Goal: Transaction & Acquisition: Obtain resource

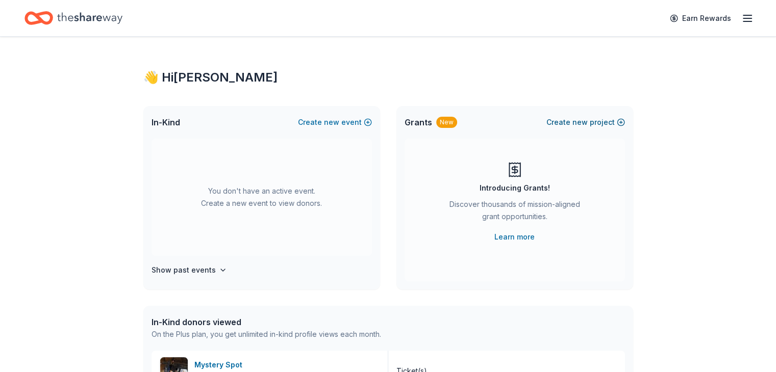
click at [575, 124] on span "new" at bounding box center [579, 122] width 15 height 12
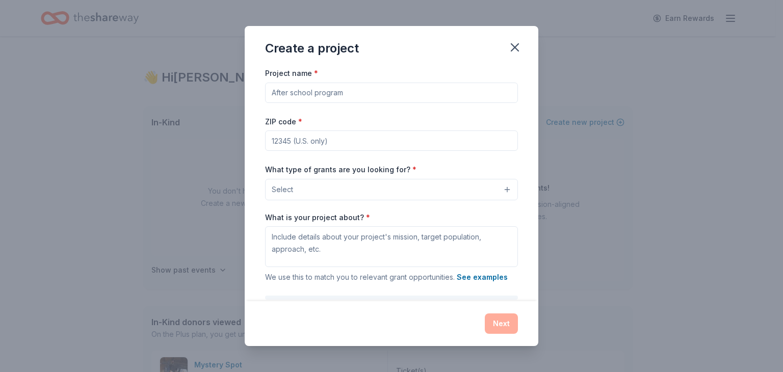
click at [398, 94] on input "Project name *" at bounding box center [391, 93] width 253 height 20
type input "LobsterFest 2026"
click at [452, 145] on input "ZIP code *" at bounding box center [391, 141] width 253 height 20
type input "95363"
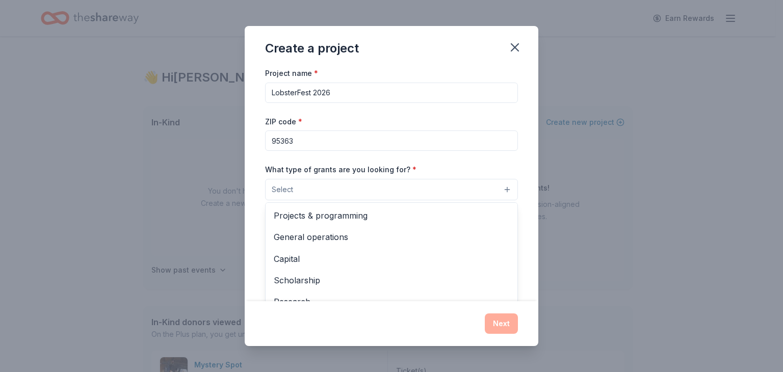
click at [339, 190] on button "Select" at bounding box center [391, 189] width 253 height 21
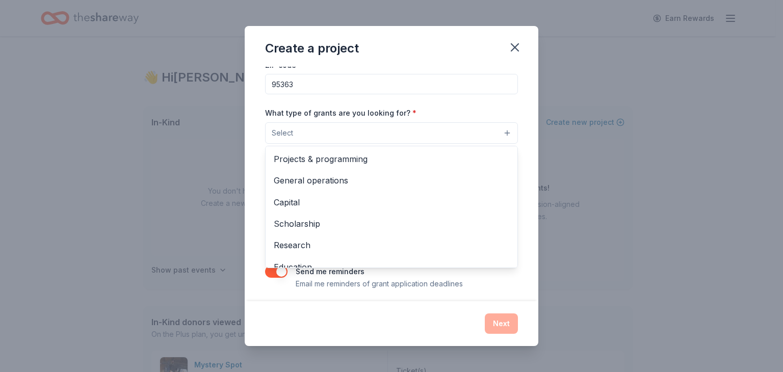
scroll to position [120, 0]
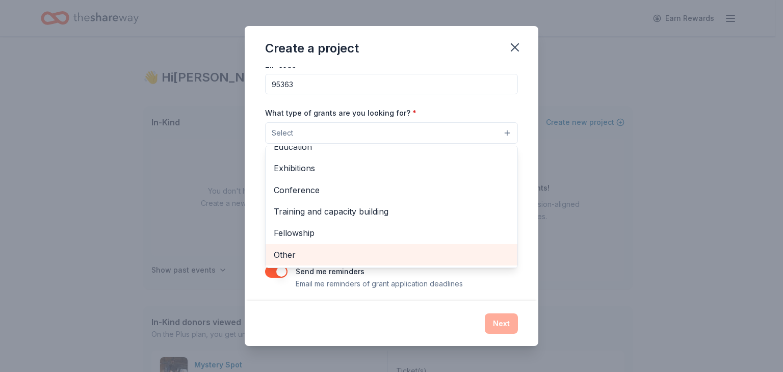
click at [325, 254] on span "Other" at bounding box center [392, 254] width 236 height 13
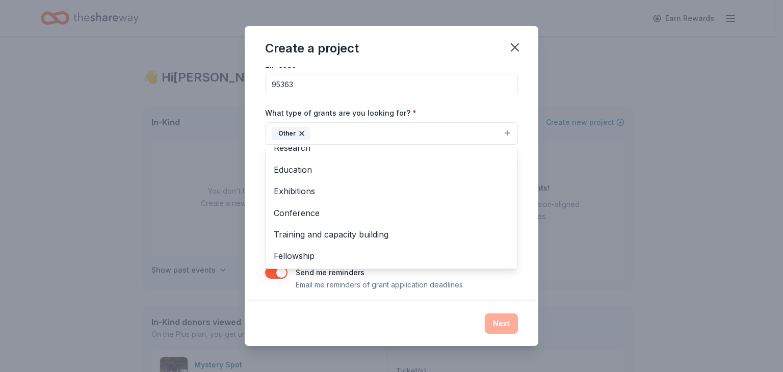
click at [518, 157] on div "Project name * LobsterFest 2026 ZIP code * 95363 What type of grants are you lo…" at bounding box center [392, 184] width 294 height 235
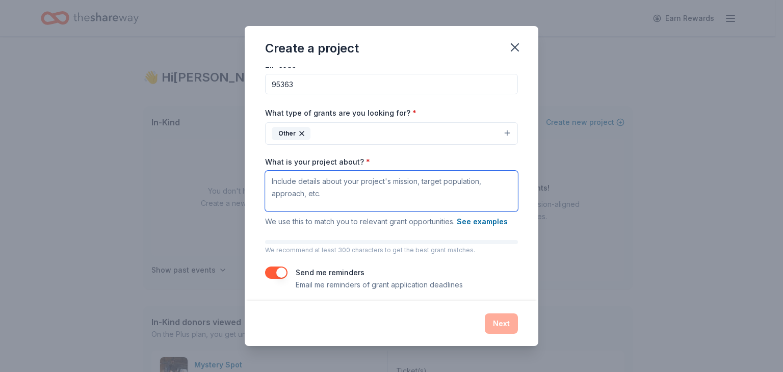
click at [327, 193] on textarea "What is your project about? *" at bounding box center [391, 191] width 253 height 41
paste textarea "Bringing the community together: Creating an event where people of all ages can…"
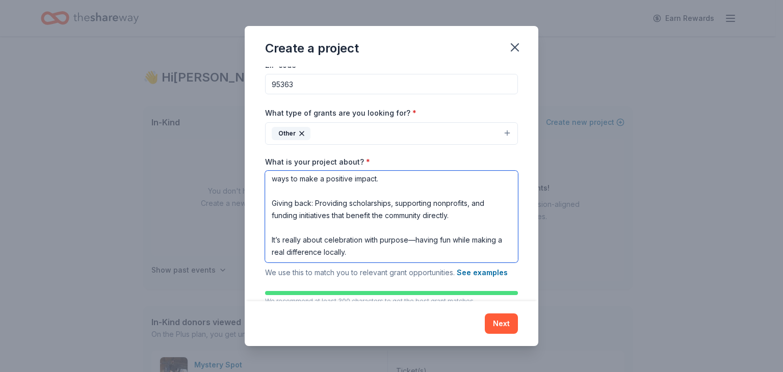
scroll to position [0, 0]
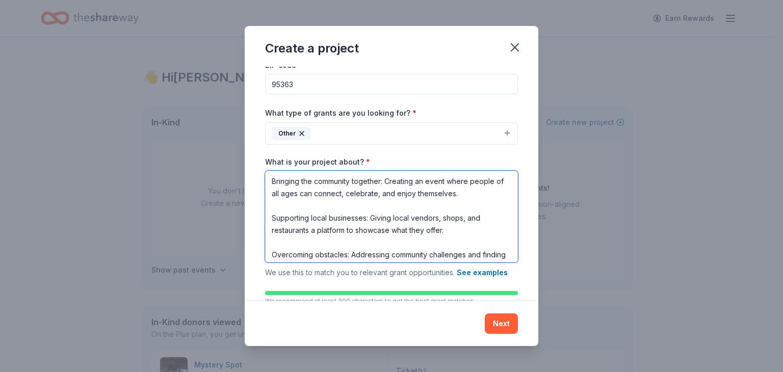
type textarea "Bringing the community together: Creating an event where people of all ages can…"
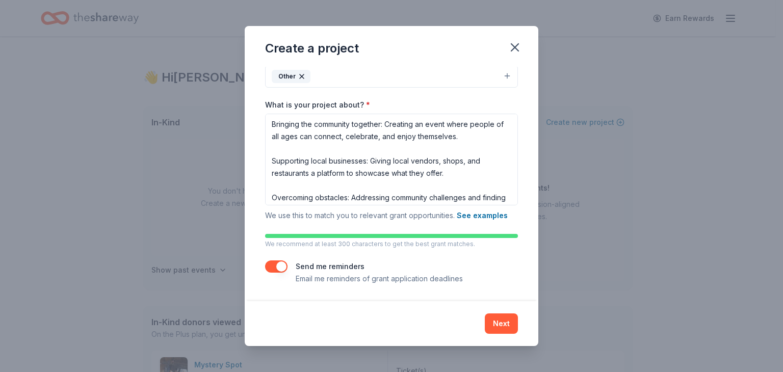
click at [285, 268] on button "button" at bounding box center [276, 267] width 22 height 12
click at [506, 323] on button "Next" at bounding box center [501, 324] width 33 height 20
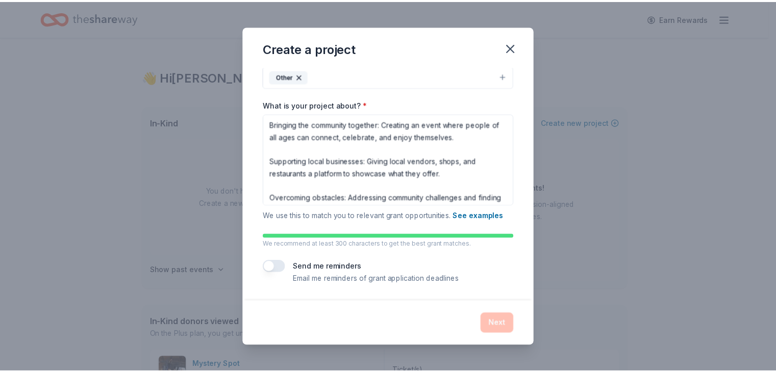
scroll to position [0, 0]
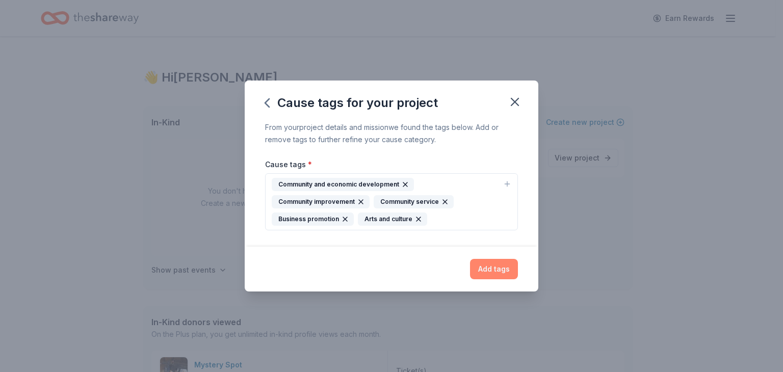
click at [479, 267] on button "Add tags" at bounding box center [494, 269] width 48 height 20
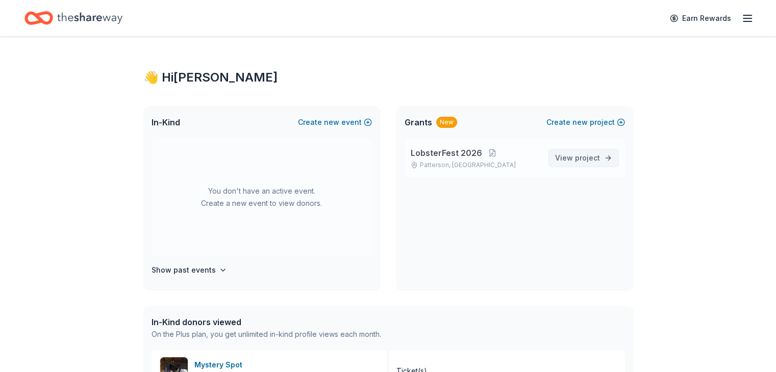
click at [576, 163] on span "View project" at bounding box center [577, 158] width 45 height 12
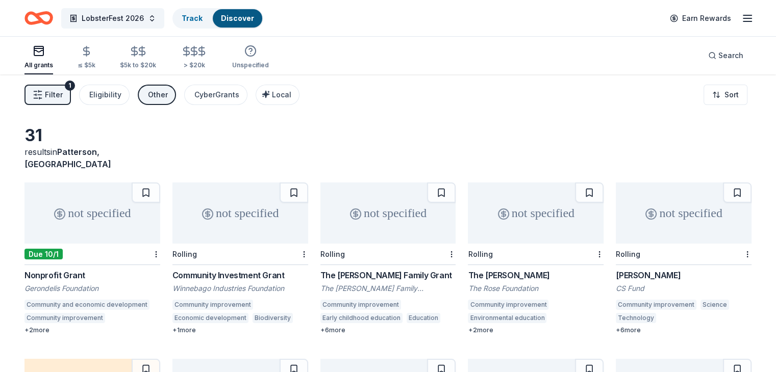
click at [617, 183] on div "not specified" at bounding box center [684, 213] width 136 height 61
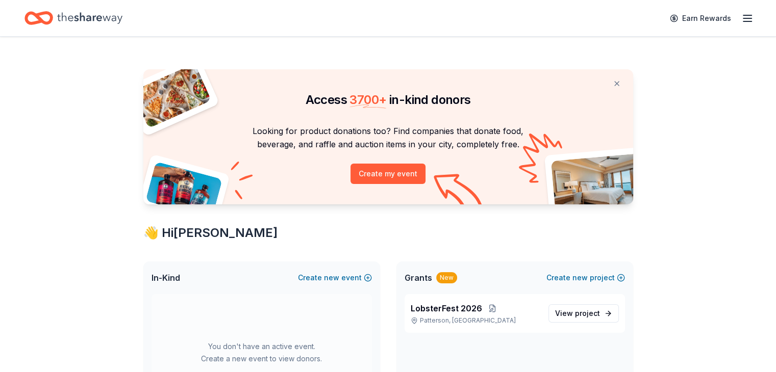
click at [741, 18] on icon "button" at bounding box center [747, 18] width 12 height 12
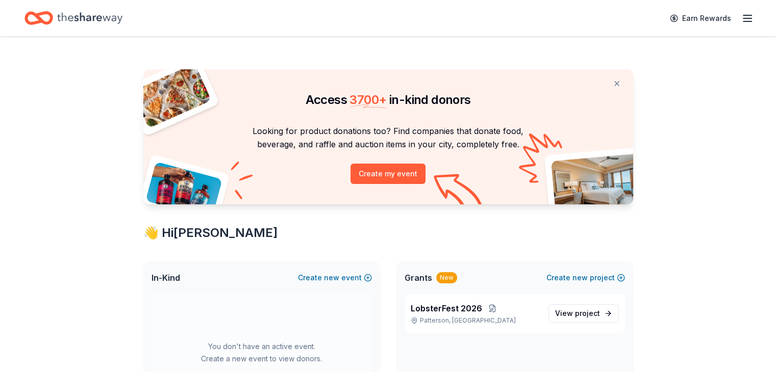
click at [342, 278] on button "Create new event" at bounding box center [335, 278] width 74 height 12
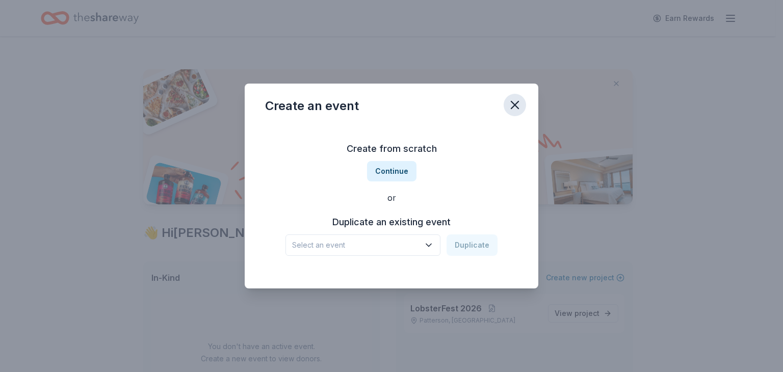
click at [514, 111] on icon "button" at bounding box center [515, 105] width 14 height 14
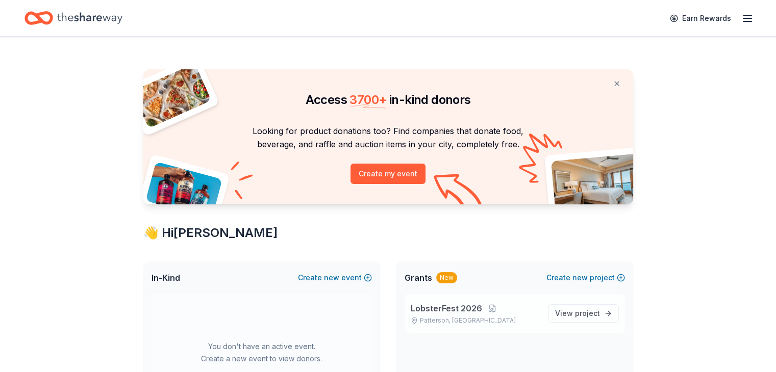
click at [460, 306] on span "LobsterFest 2026" at bounding box center [446, 308] width 71 height 12
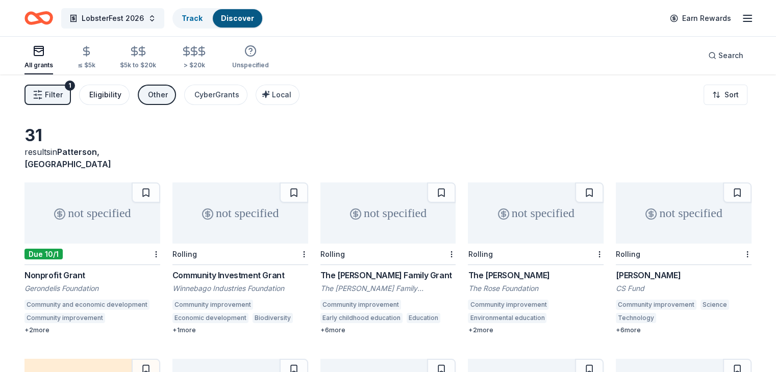
click at [110, 98] on div "Eligibility" at bounding box center [105, 95] width 32 height 12
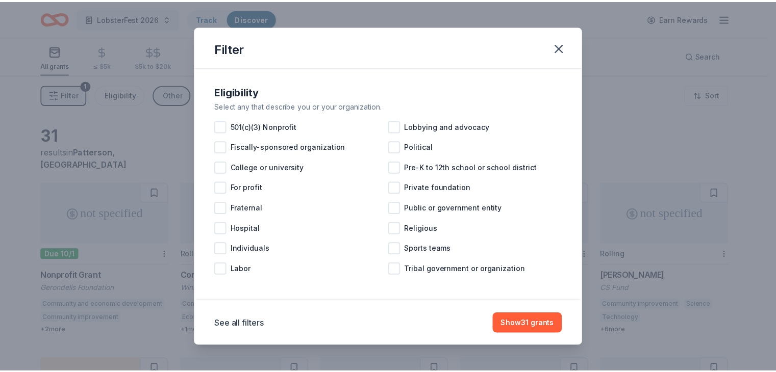
scroll to position [2, 0]
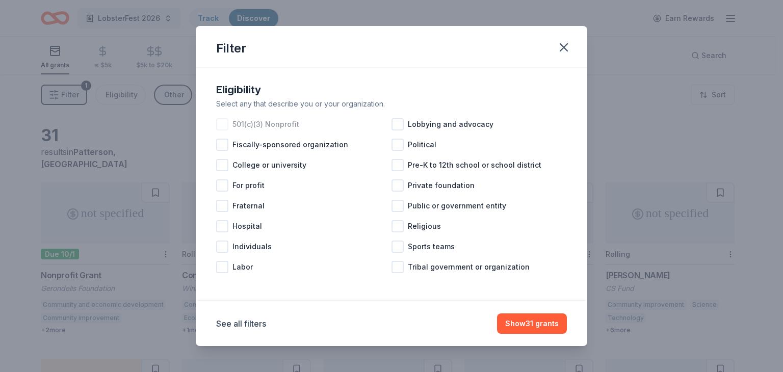
click at [274, 123] on span "501(c)(3) Nonprofit" at bounding box center [266, 124] width 67 height 12
click at [532, 327] on button "Show 31 grants" at bounding box center [532, 324] width 70 height 20
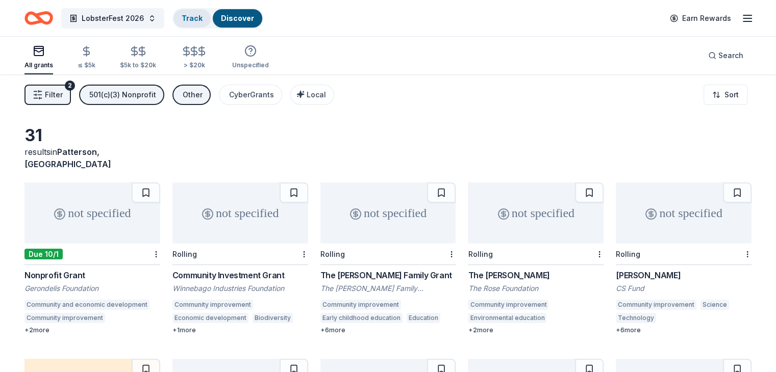
click at [202, 17] on link "Track" at bounding box center [192, 18] width 21 height 9
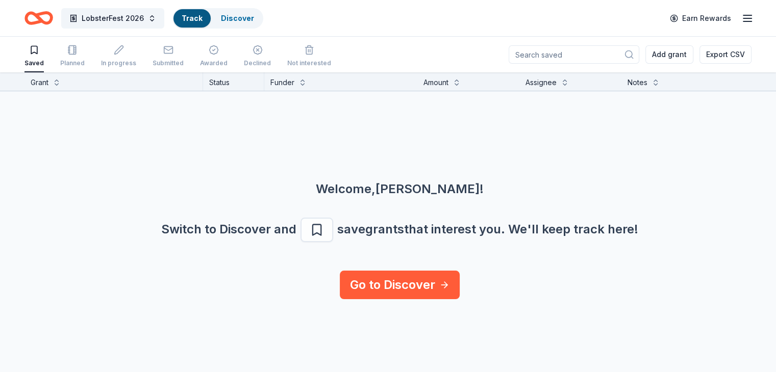
click at [741, 22] on icon "button" at bounding box center [747, 18] width 12 height 12
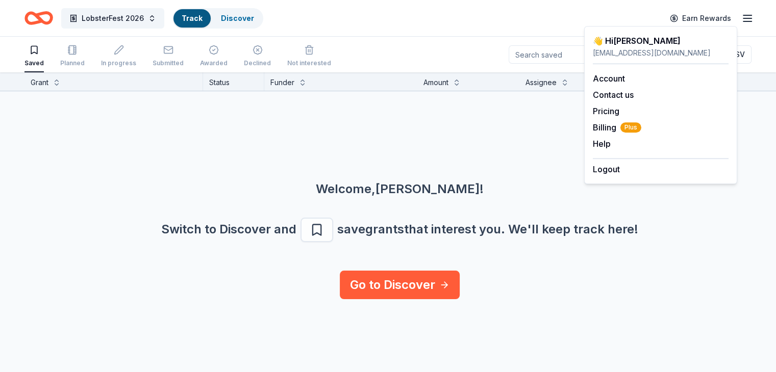
click at [635, 44] on div "👋 Hi Cynthia" at bounding box center [661, 41] width 136 height 12
click at [623, 79] on link "Account" at bounding box center [609, 78] width 32 height 10
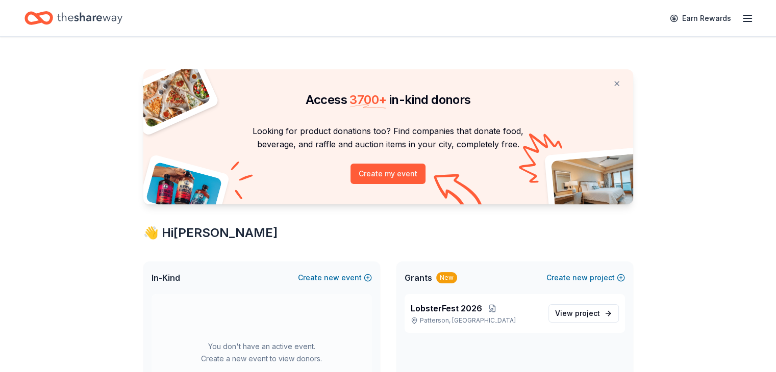
click at [719, 24] on div "Earn Rewards" at bounding box center [708, 18] width 90 height 24
click at [743, 21] on line "button" at bounding box center [747, 21] width 8 height 0
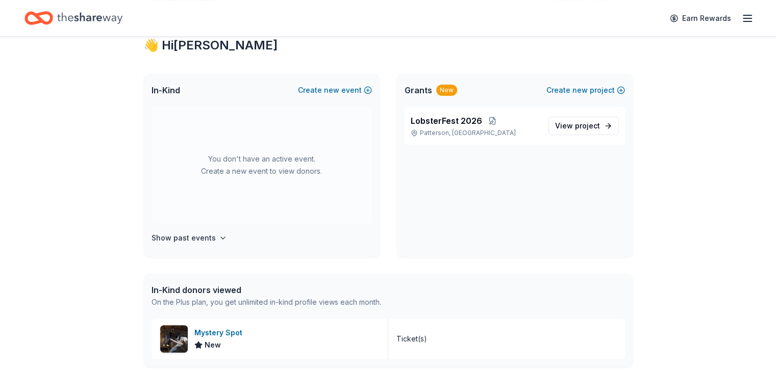
scroll to position [190, 0]
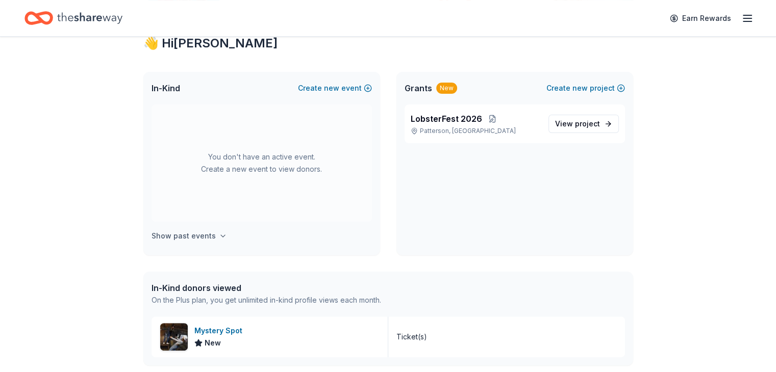
click at [193, 240] on h4 "Show past events" at bounding box center [183, 236] width 64 height 12
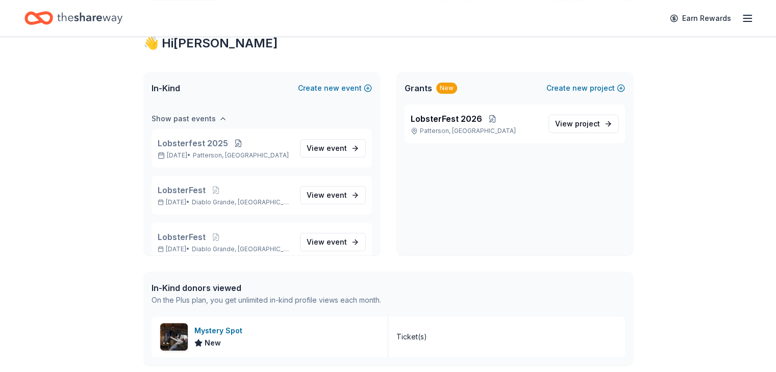
scroll to position [131, 0]
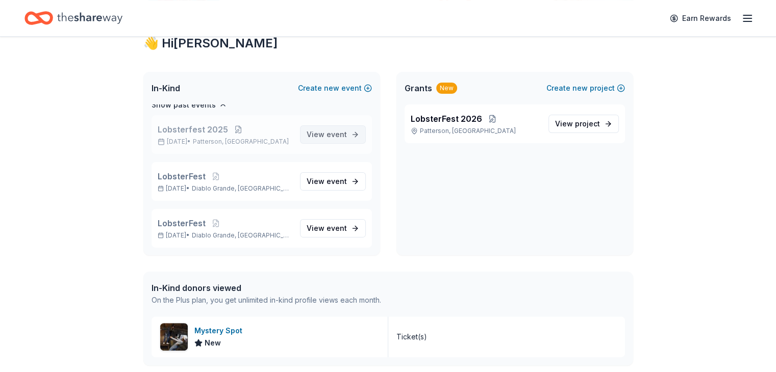
click at [312, 133] on span "View event" at bounding box center [326, 135] width 40 height 12
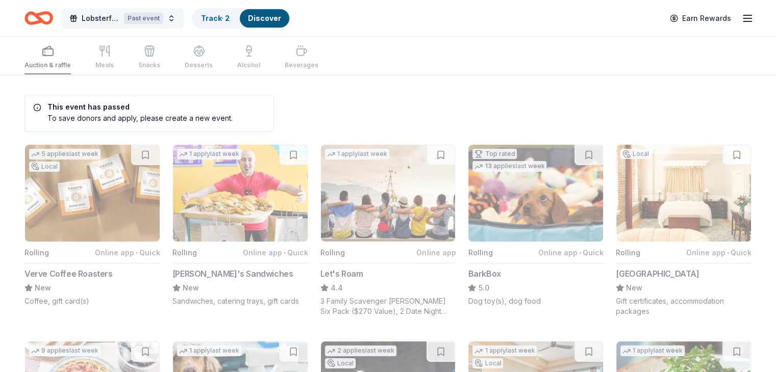
click at [158, 21] on div "Past event" at bounding box center [143, 18] width 39 height 11
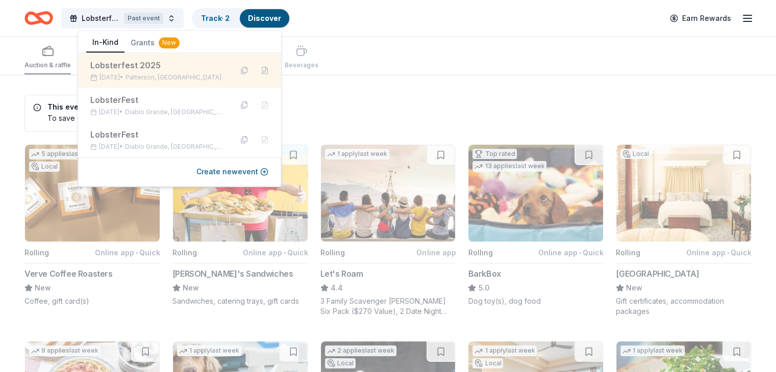
click at [126, 67] on div "Lobsterfest 2025" at bounding box center [157, 65] width 134 height 12
click at [237, 70] on button at bounding box center [244, 70] width 16 height 16
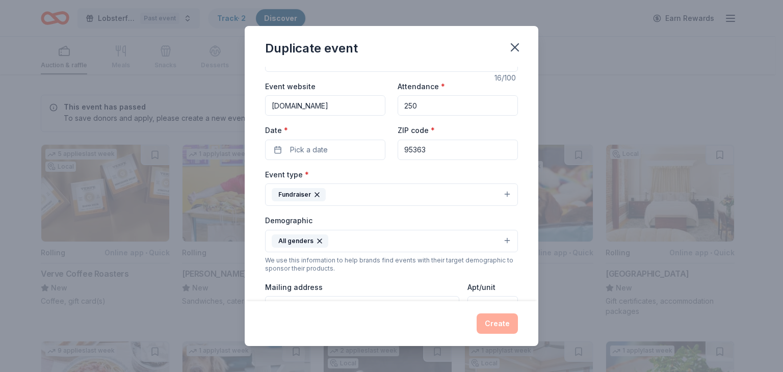
scroll to position [40, 0]
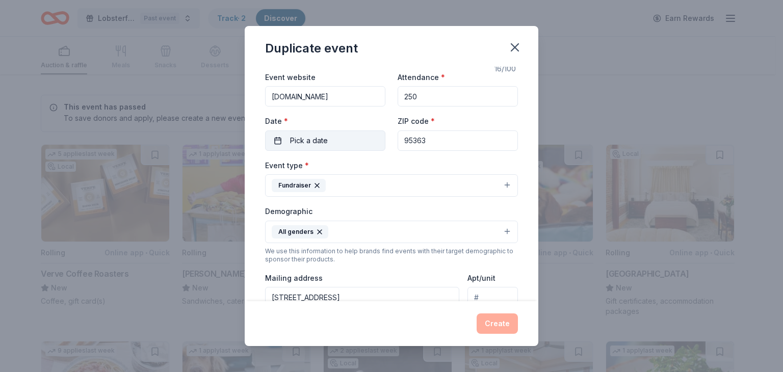
click at [319, 137] on span "Pick a date" at bounding box center [309, 141] width 38 height 12
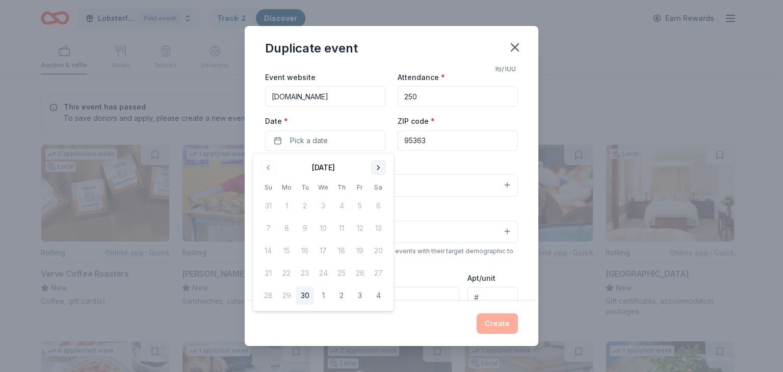
click at [374, 163] on button "Go to next month" at bounding box center [378, 168] width 14 height 14
click at [378, 172] on button "Go to next month" at bounding box center [378, 168] width 14 height 14
click at [371, 170] on button "Go to next month" at bounding box center [378, 168] width 14 height 14
click at [373, 171] on button "Go to next month" at bounding box center [378, 168] width 14 height 14
click at [362, 171] on div "January 2026" at bounding box center [323, 167] width 129 height 14
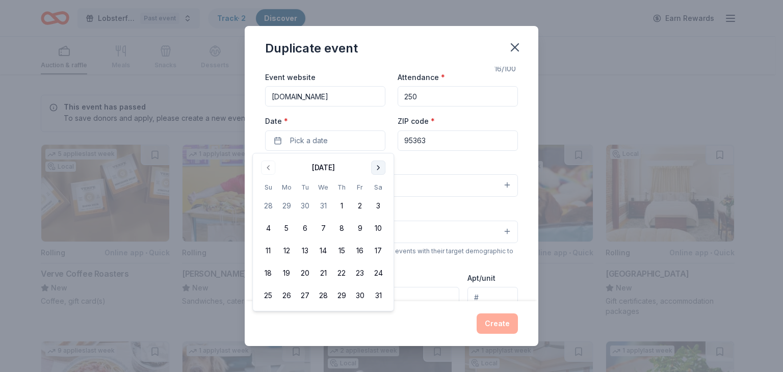
click at [371, 165] on button "Go to next month" at bounding box center [378, 168] width 14 height 14
click at [373, 166] on button "Go to next month" at bounding box center [378, 168] width 14 height 14
click at [373, 167] on button "Go to next month" at bounding box center [378, 168] width 14 height 14
click at [373, 165] on button "Go to next month" at bounding box center [378, 168] width 14 height 14
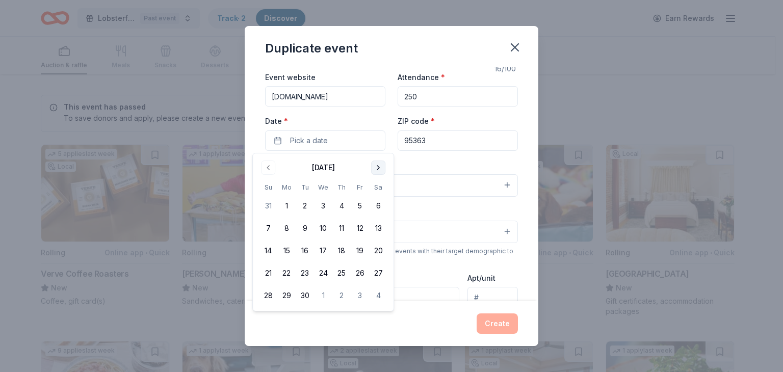
click at [372, 165] on button "Go to next month" at bounding box center [378, 168] width 14 height 14
click at [375, 163] on button "Go to next month" at bounding box center [378, 168] width 14 height 14
click at [376, 166] on button "Go to next month" at bounding box center [378, 168] width 14 height 14
click at [376, 251] on button "19" at bounding box center [378, 251] width 18 height 18
click at [450, 143] on input "95363" at bounding box center [458, 141] width 120 height 20
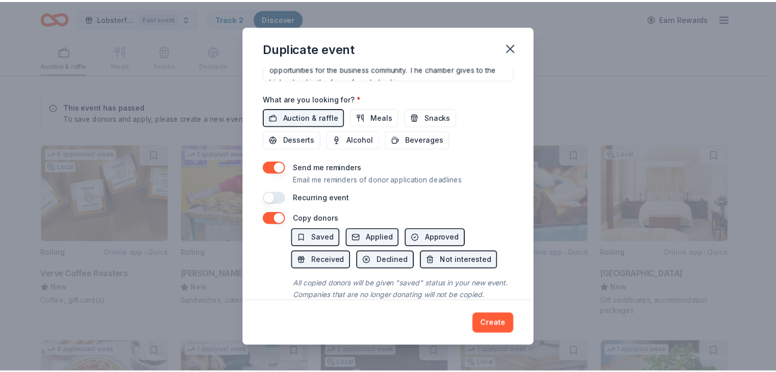
scroll to position [367, 0]
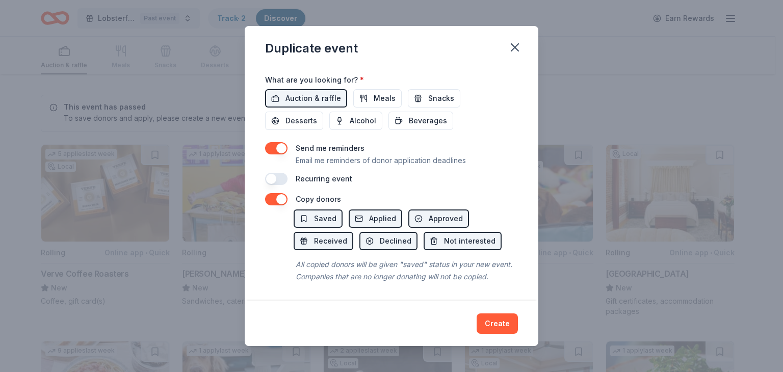
click at [284, 142] on button "button" at bounding box center [276, 148] width 22 height 12
click at [279, 173] on button "button" at bounding box center [276, 179] width 22 height 12
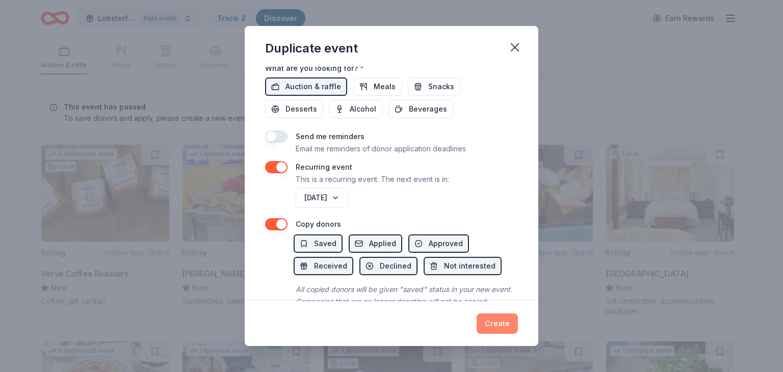
click at [487, 324] on button "Create" at bounding box center [497, 324] width 41 height 20
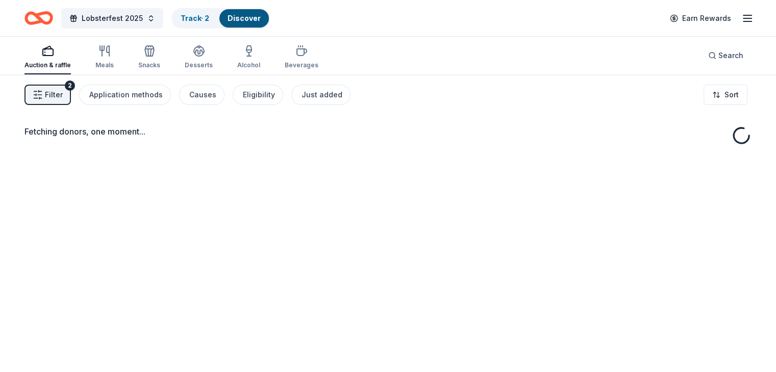
click at [46, 182] on div "Fetching donors, one moment..." at bounding box center [388, 260] width 776 height 372
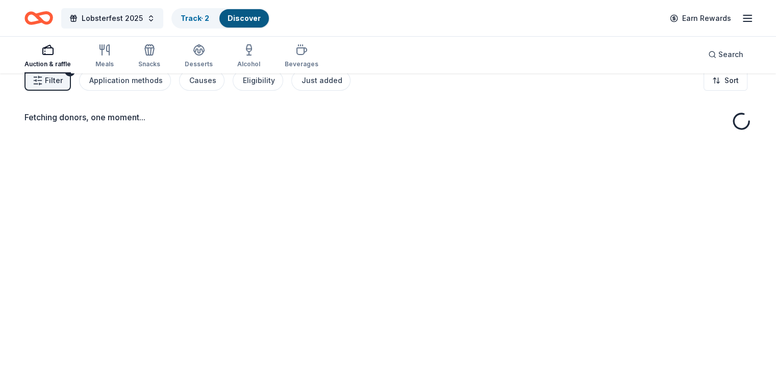
scroll to position [31, 0]
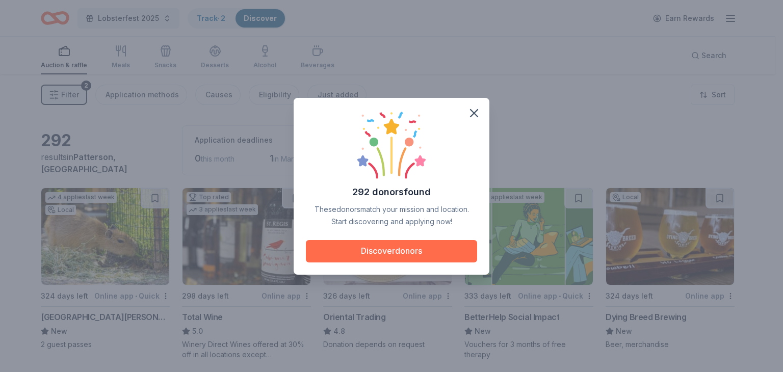
click at [393, 245] on button "Discover donors" at bounding box center [391, 251] width 171 height 22
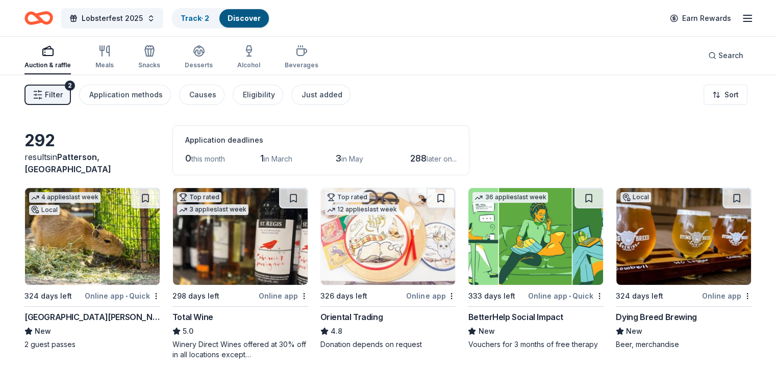
click at [75, 231] on img at bounding box center [92, 236] width 135 height 97
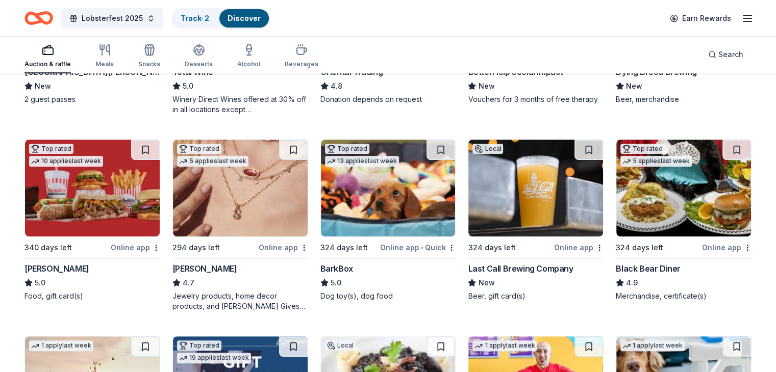
scroll to position [249, 0]
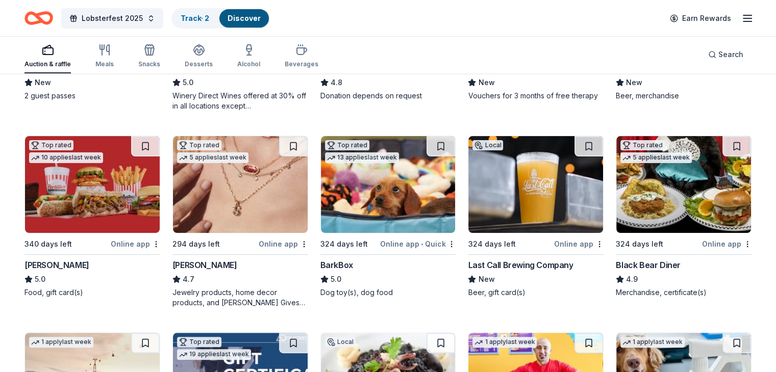
click at [217, 266] on div "Kendra Scott" at bounding box center [204, 265] width 65 height 12
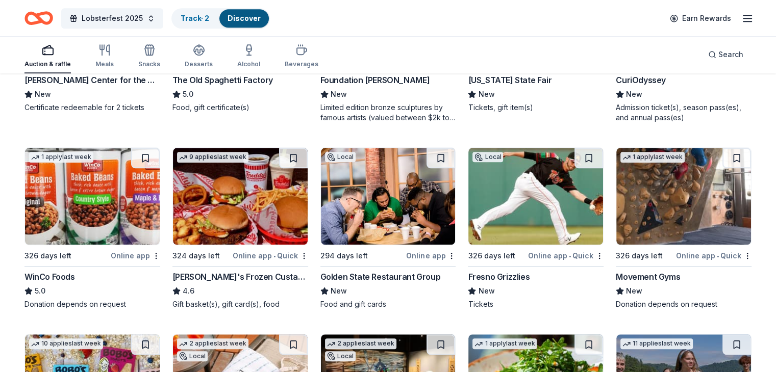
scroll to position [1021, 0]
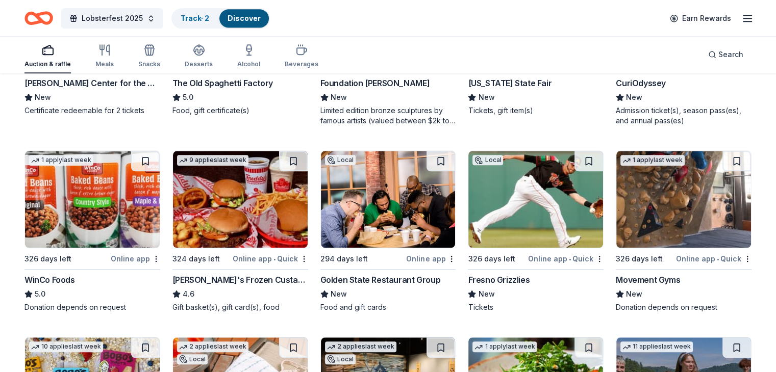
click at [537, 205] on img at bounding box center [535, 199] width 135 height 97
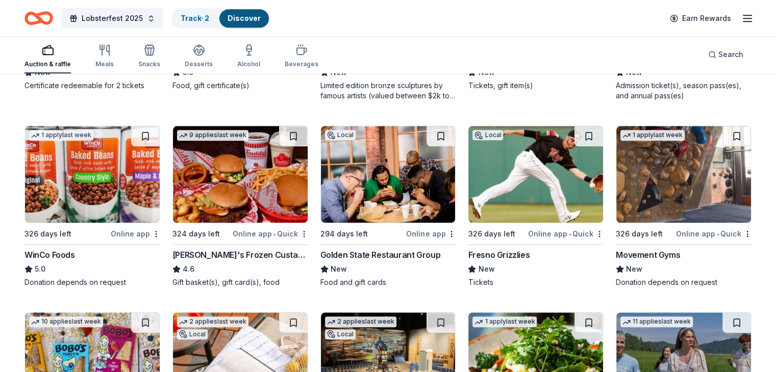
scroll to position [1048, 0]
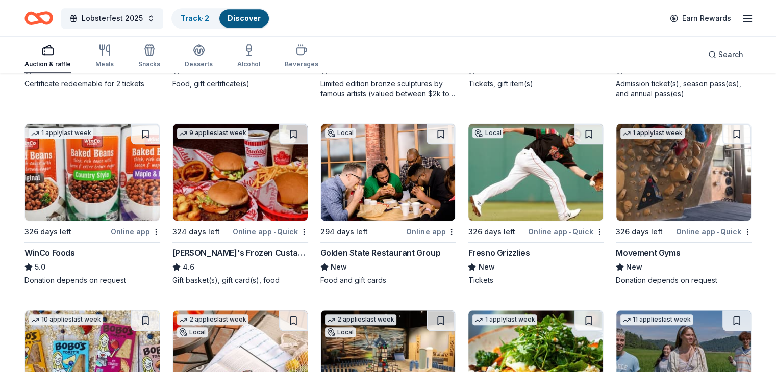
click at [674, 188] on img at bounding box center [683, 172] width 135 height 97
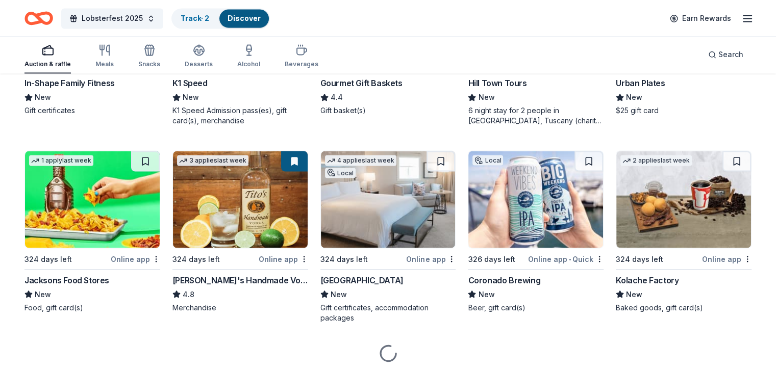
scroll to position [1806, 0]
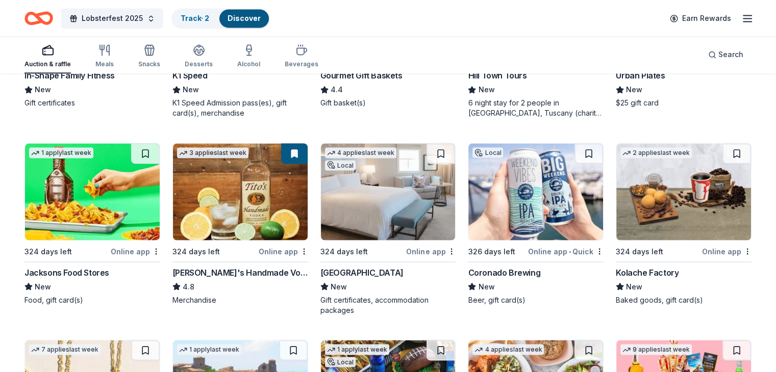
click at [220, 194] on img at bounding box center [240, 191] width 135 height 97
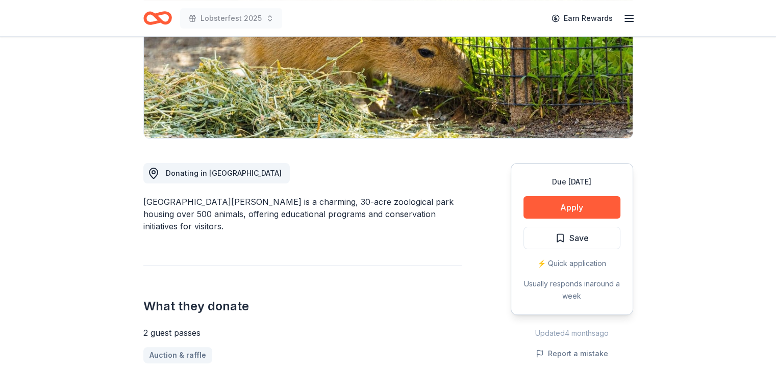
scroll to position [173, 0]
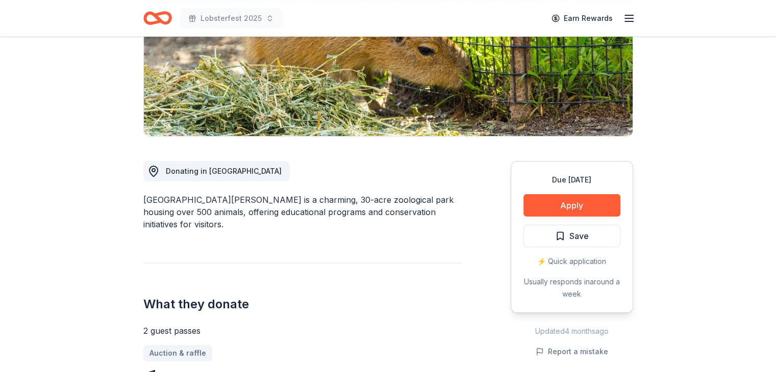
click at [549, 188] on div "Due in 324 days Apply Save ⚡️ Quick application Usually responds in around a we…" at bounding box center [571, 237] width 122 height 152
click at [545, 213] on button "Apply" at bounding box center [571, 205] width 97 height 22
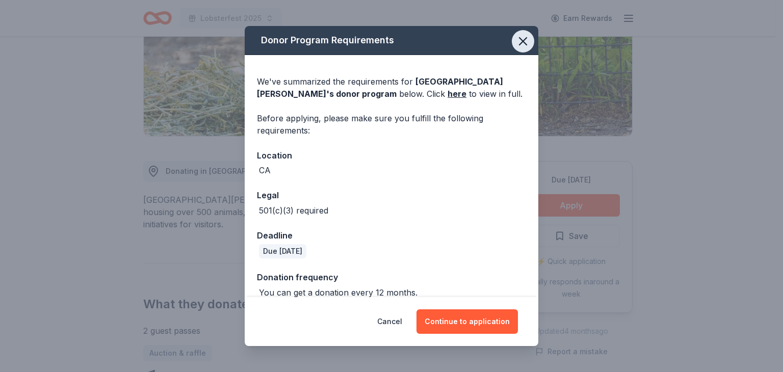
click at [516, 39] on icon "button" at bounding box center [523, 41] width 14 height 14
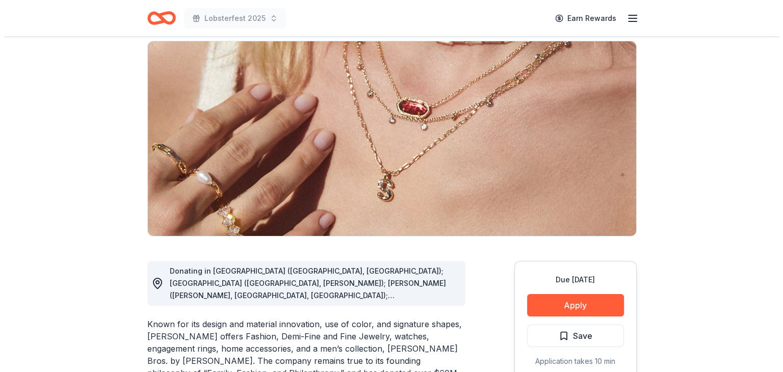
scroll to position [73, 0]
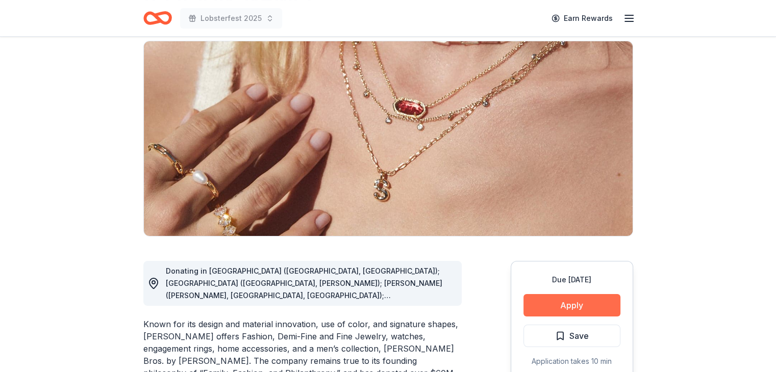
click at [574, 302] on button "Apply" at bounding box center [571, 305] width 97 height 22
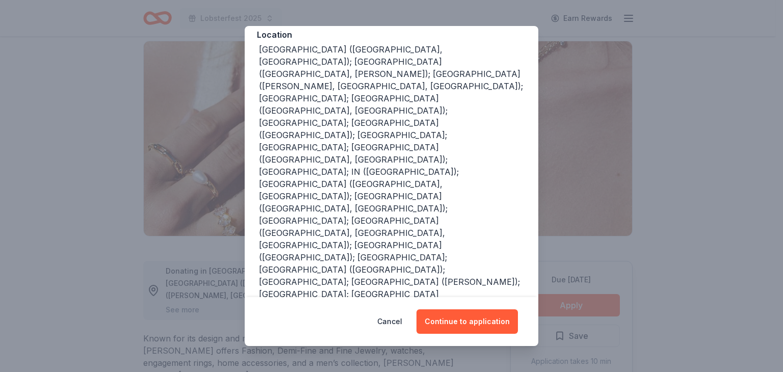
scroll to position [125, 0]
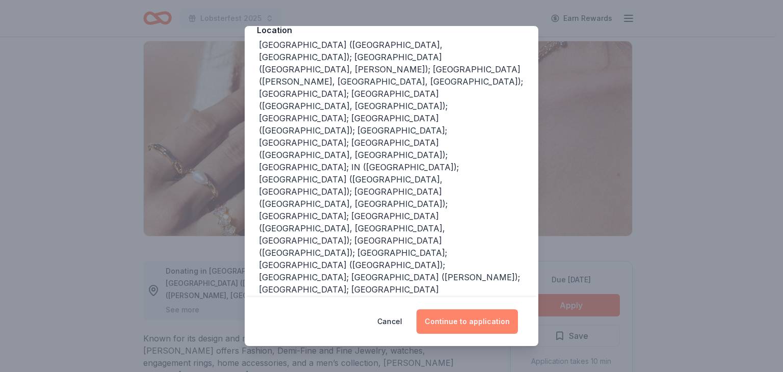
click at [463, 323] on button "Continue to application" at bounding box center [467, 322] width 101 height 24
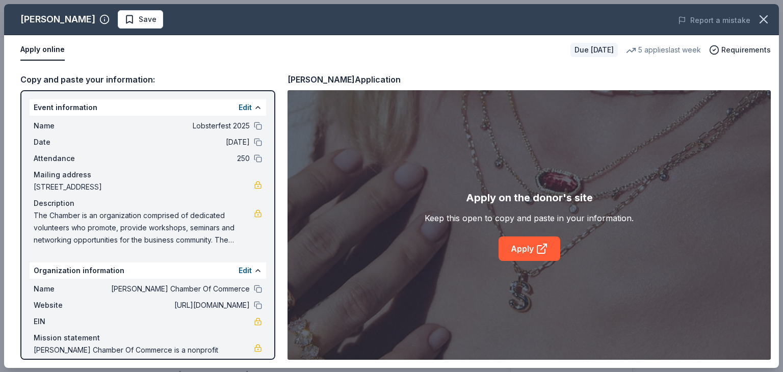
scroll to position [34, 0]
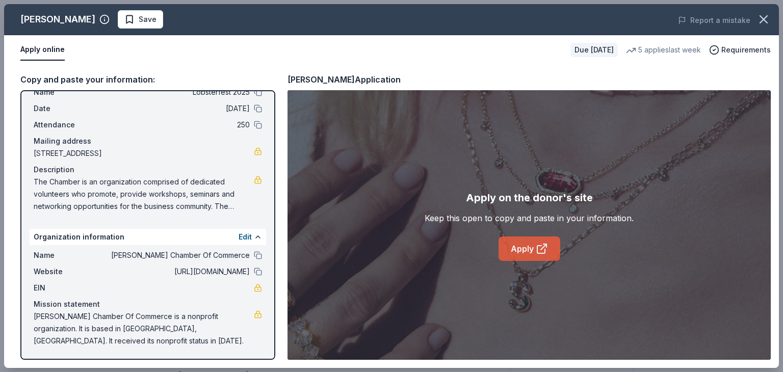
click at [535, 254] on link "Apply" at bounding box center [530, 249] width 62 height 24
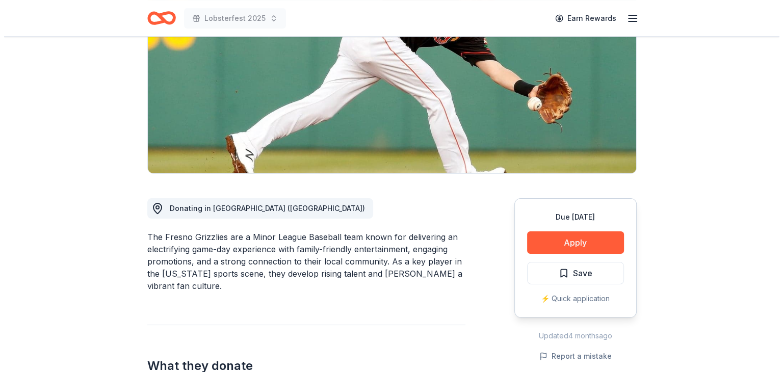
scroll to position [149, 0]
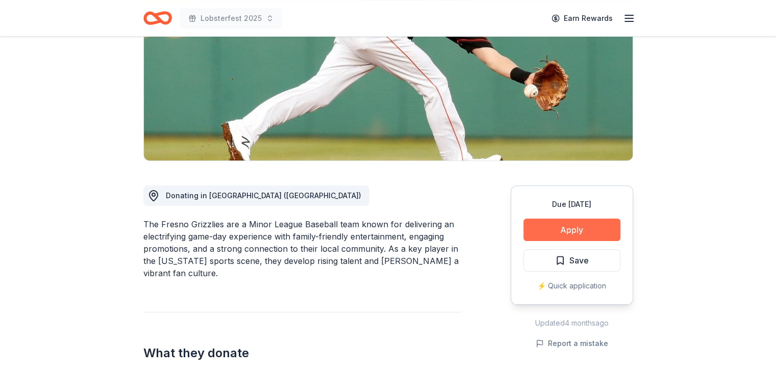
click at [594, 229] on button "Apply" at bounding box center [571, 230] width 97 height 22
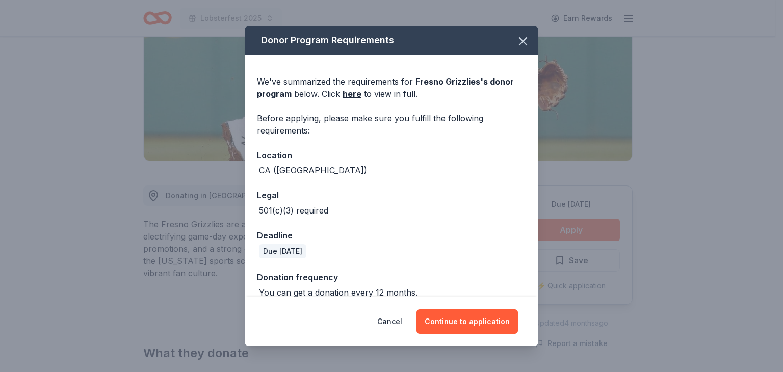
scroll to position [13, 0]
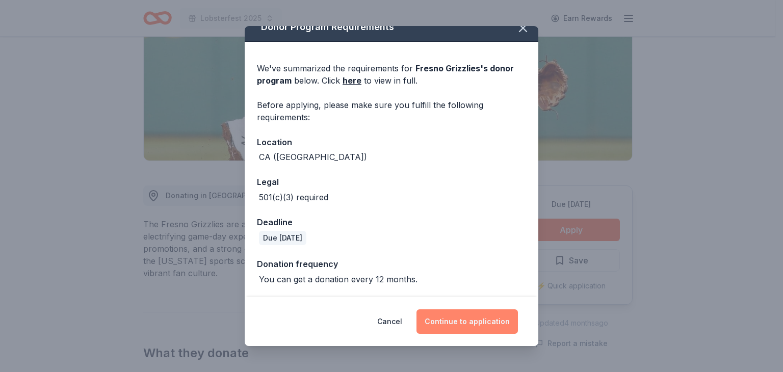
click at [460, 321] on button "Continue to application" at bounding box center [467, 322] width 101 height 24
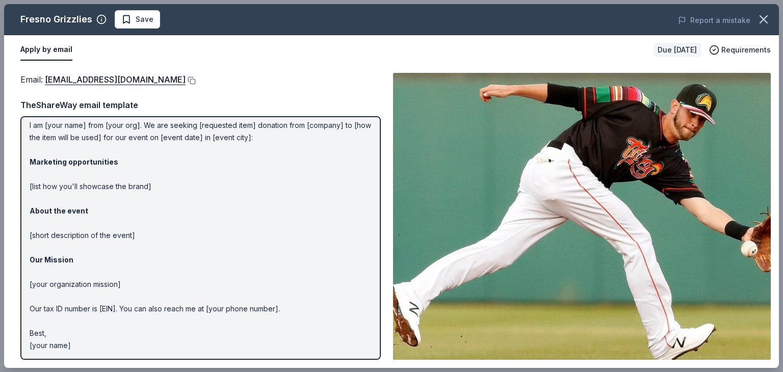
scroll to position [0, 0]
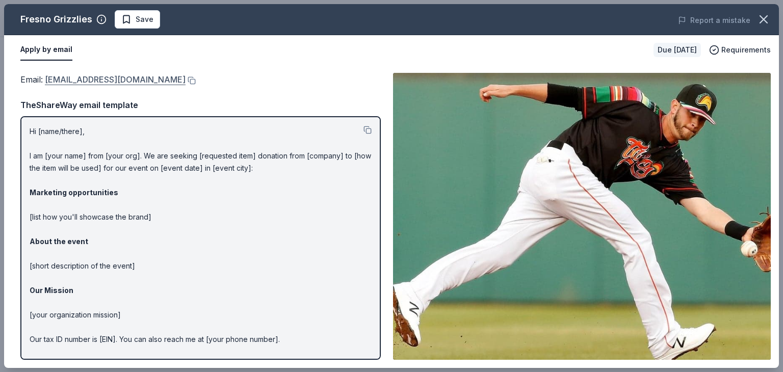
click at [113, 83] on link "[EMAIL_ADDRESS][DOMAIN_NAME]" at bounding box center [115, 79] width 141 height 13
click at [186, 78] on button at bounding box center [191, 80] width 10 height 8
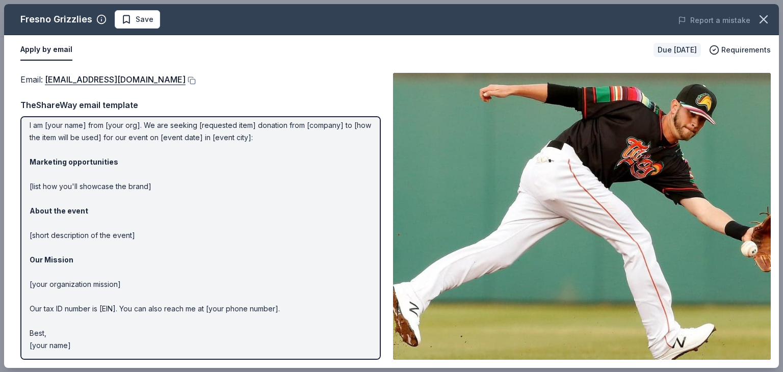
drag, startPoint x: 94, startPoint y: 346, endPoint x: 81, endPoint y: 343, distance: 13.1
click at [81, 343] on p "Hi [name/there], I am [your name] from [your org]. We are seeking [requested it…" at bounding box center [201, 223] width 342 height 257
drag, startPoint x: 81, startPoint y: 343, endPoint x: 49, endPoint y: 331, distance: 34.4
click at [49, 331] on p "Hi [name/there], I am [your name] from [your org]. We are seeking [requested it…" at bounding box center [201, 223] width 342 height 257
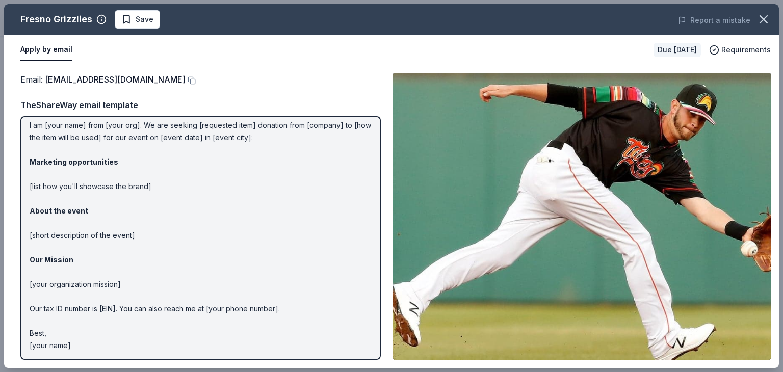
drag, startPoint x: 49, startPoint y: 331, endPoint x: 95, endPoint y: 161, distance: 176.5
click at [95, 161] on p "Hi [name/there], I am [your name] from [your org]. We are seeking [requested it…" at bounding box center [201, 223] width 342 height 257
click at [104, 165] on strong "Marketing opportunities" at bounding box center [74, 162] width 89 height 9
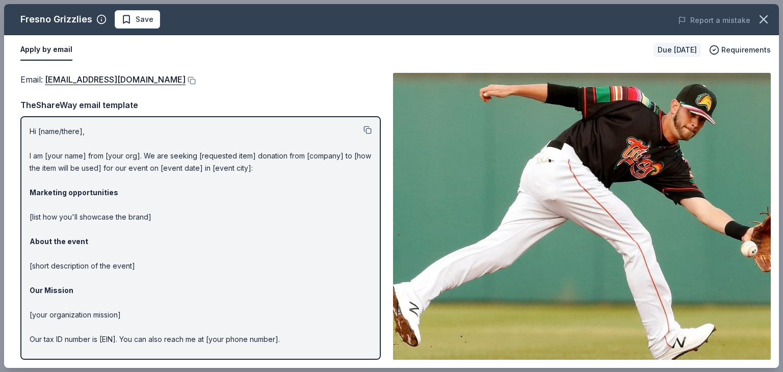
click at [364, 133] on button at bounding box center [368, 130] width 8 height 8
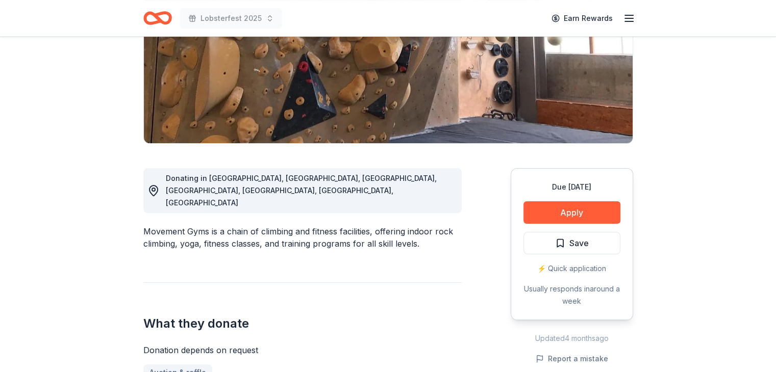
scroll to position [159, 0]
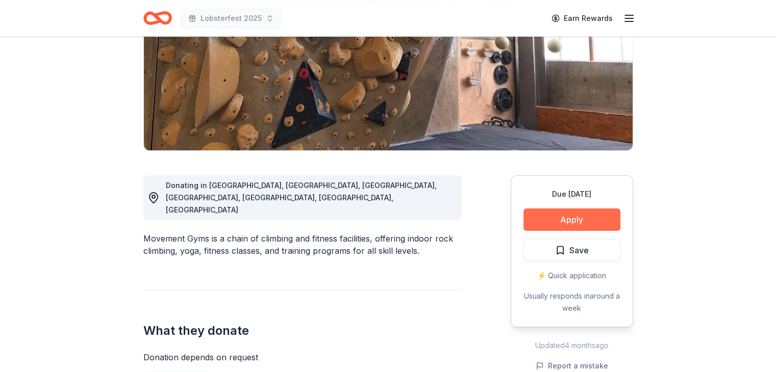
click at [587, 211] on button "Apply" at bounding box center [571, 220] width 97 height 22
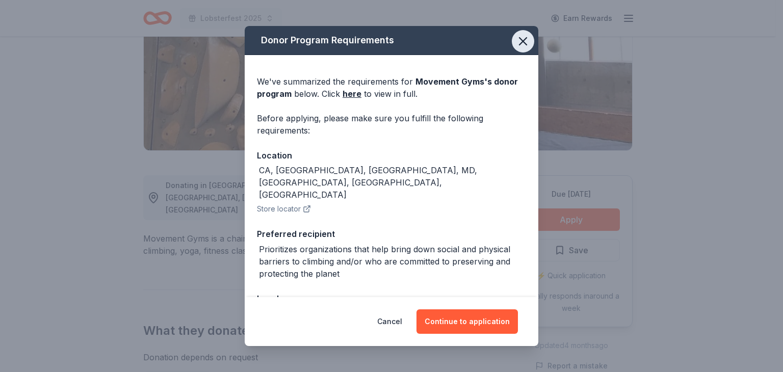
click at [517, 37] on icon "button" at bounding box center [523, 41] width 14 height 14
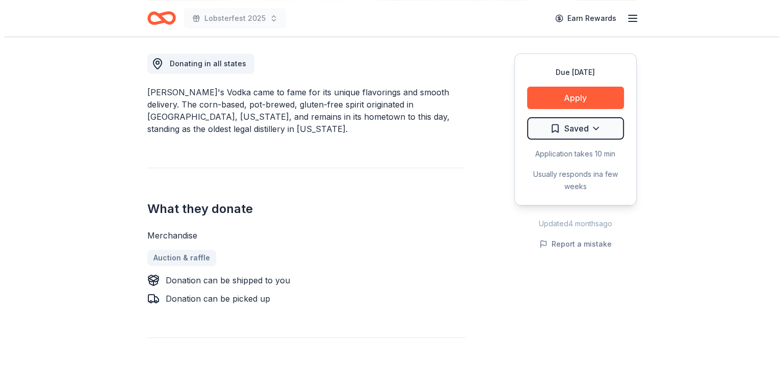
scroll to position [273, 0]
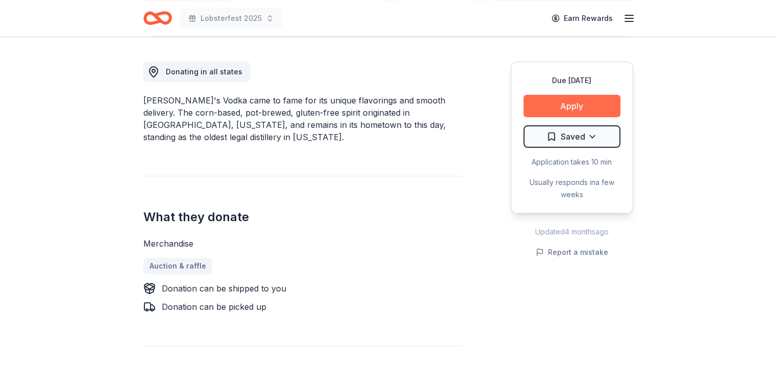
click at [563, 103] on button "Apply" at bounding box center [571, 106] width 97 height 22
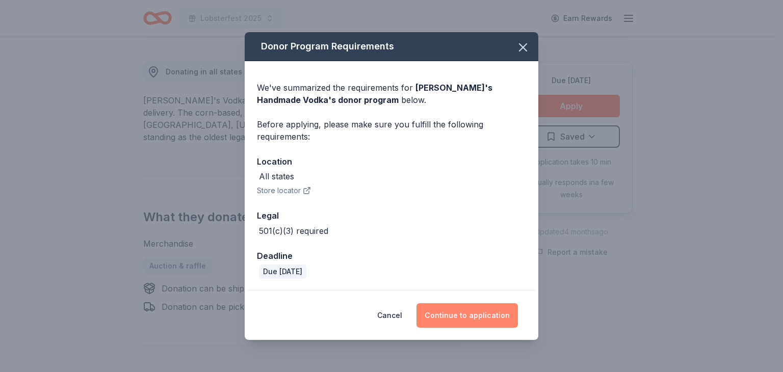
click at [447, 316] on button "Continue to application" at bounding box center [467, 315] width 101 height 24
